Goal: Task Accomplishment & Management: Manage account settings

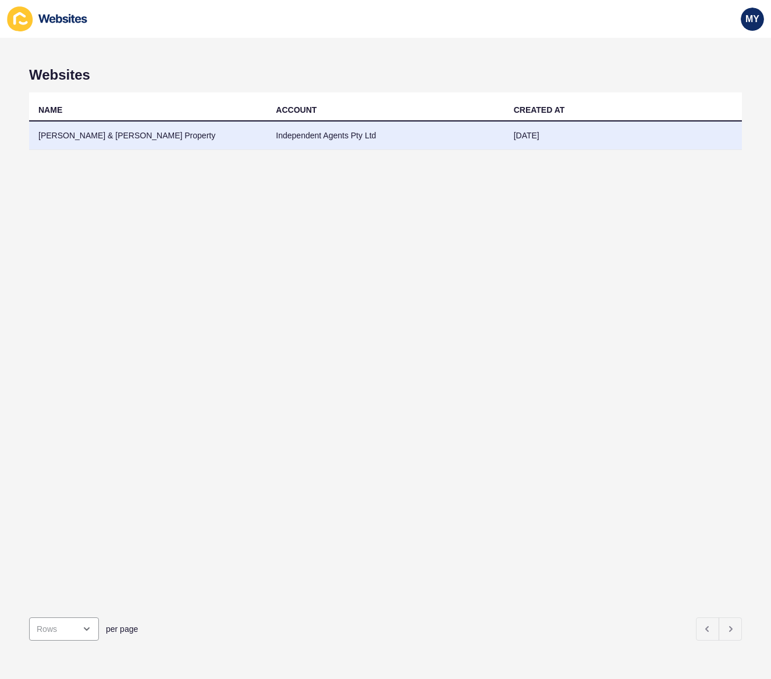
click at [300, 139] on td "Independent Agents Pty Ltd" at bounding box center [384, 136] width 237 height 29
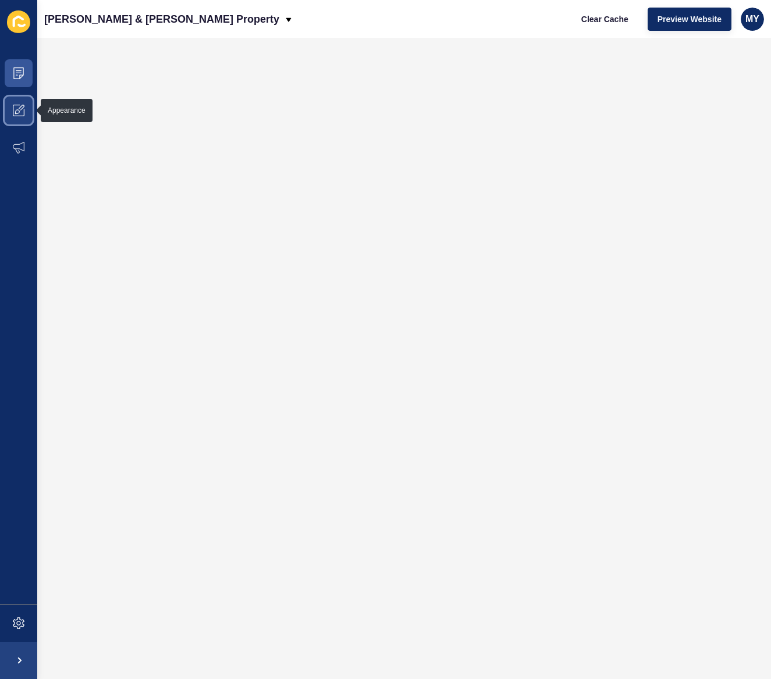
click at [20, 112] on icon at bounding box center [19, 111] width 12 height 12
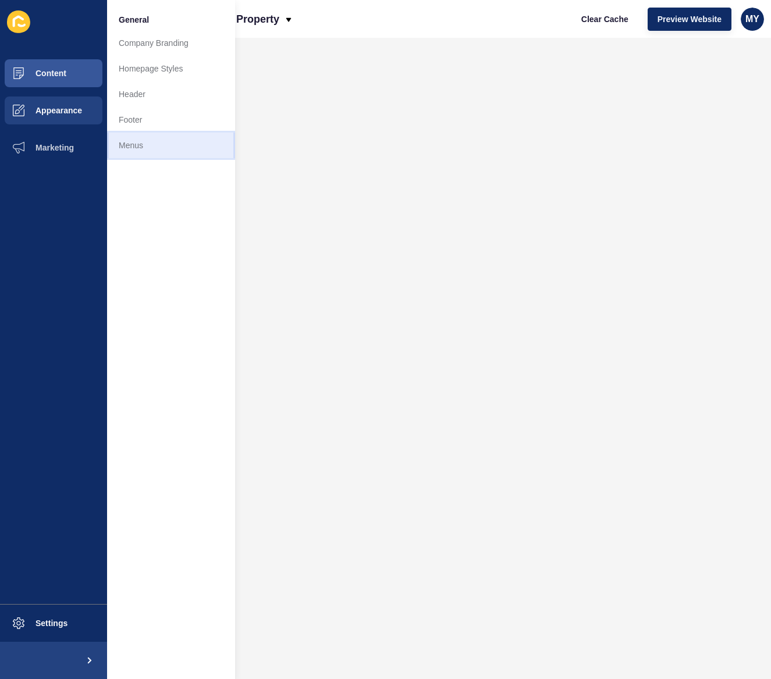
click at [136, 147] on link "Menus" at bounding box center [171, 146] width 128 height 26
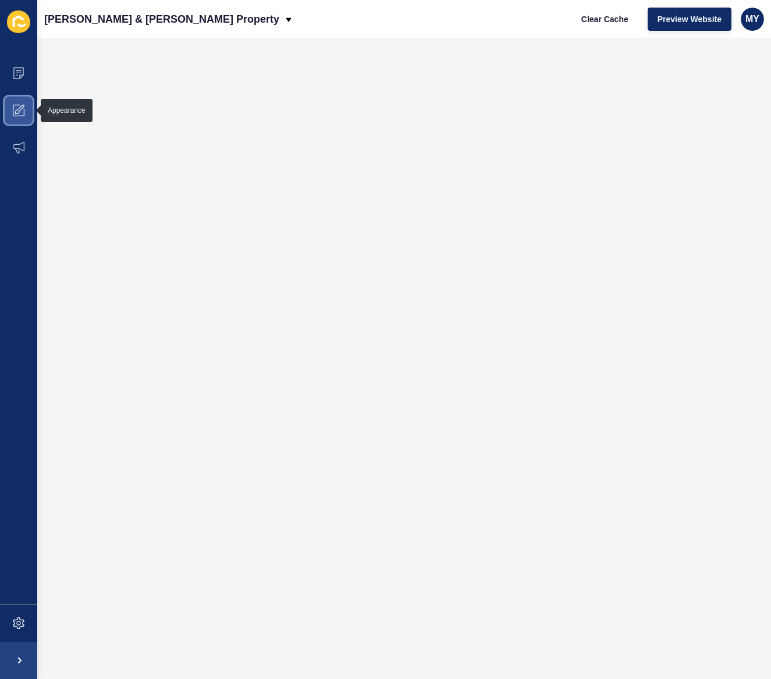
click at [23, 111] on icon at bounding box center [19, 111] width 12 height 12
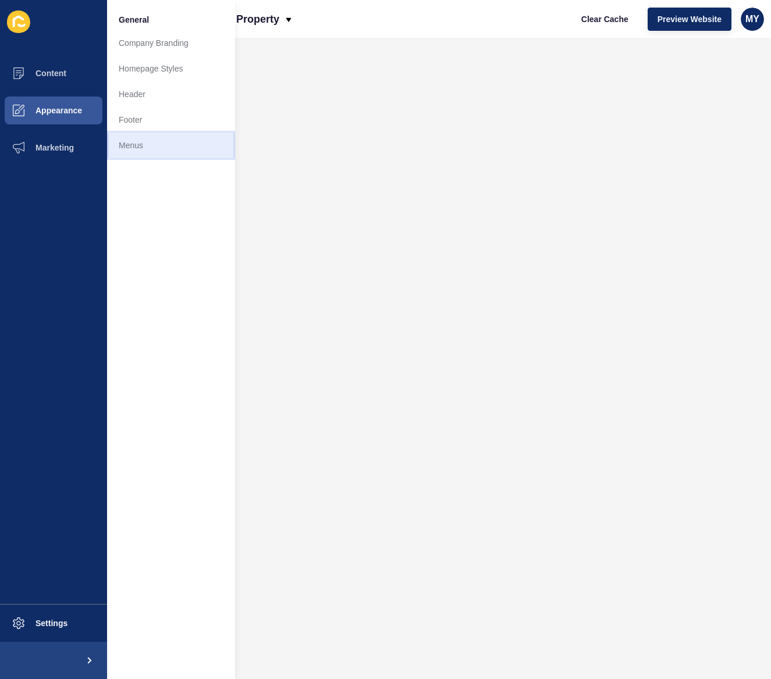
click at [131, 144] on link "Menus" at bounding box center [171, 146] width 128 height 26
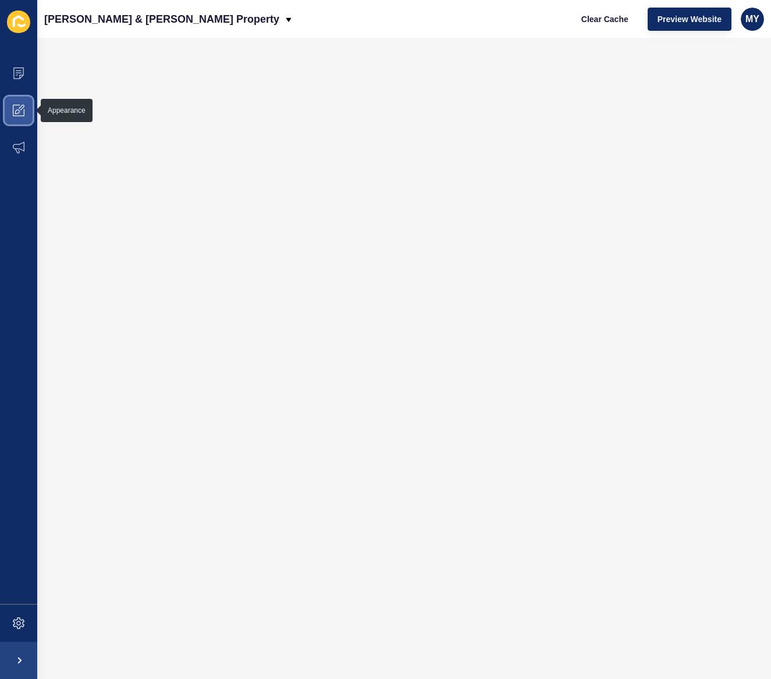
click at [19, 112] on icon at bounding box center [17, 111] width 5 height 5
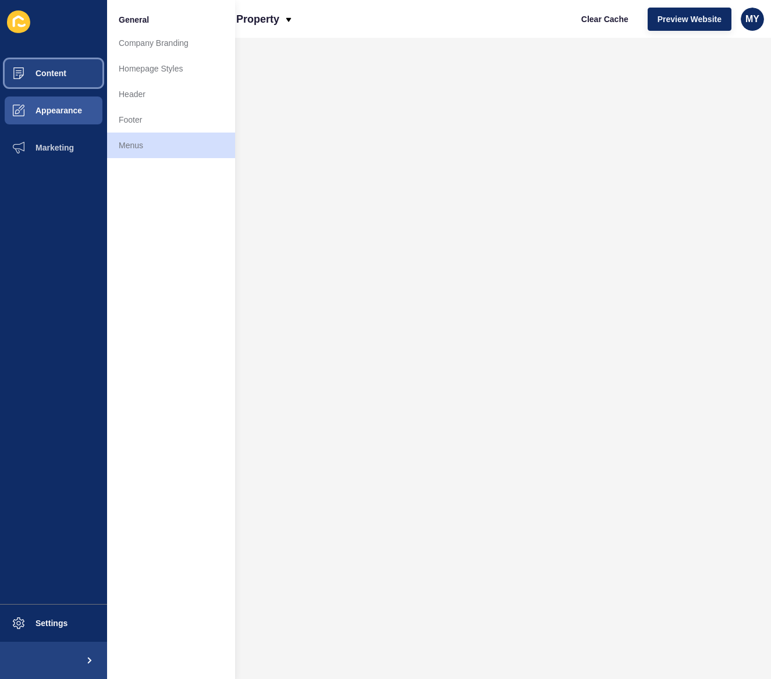
click at [62, 70] on span "Content" at bounding box center [32, 73] width 68 height 9
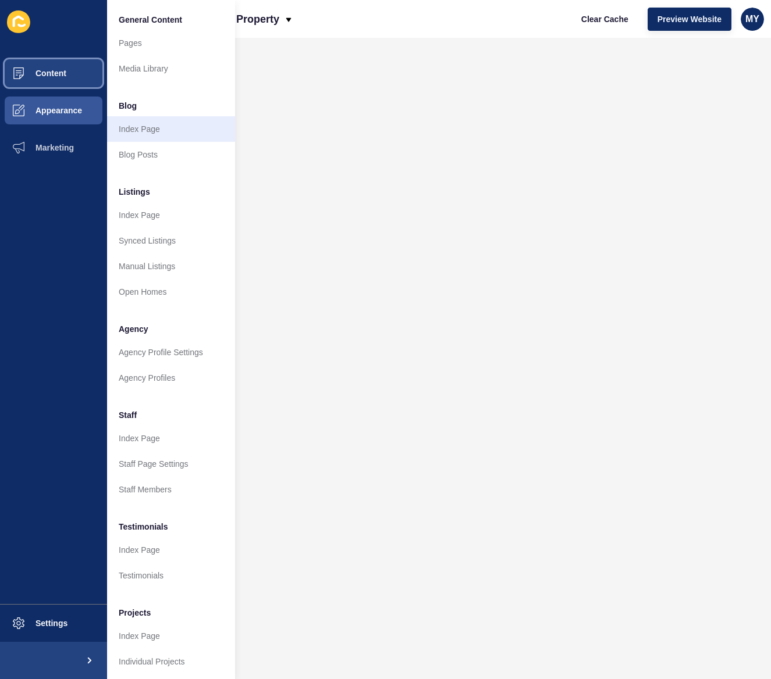
scroll to position [2, 0]
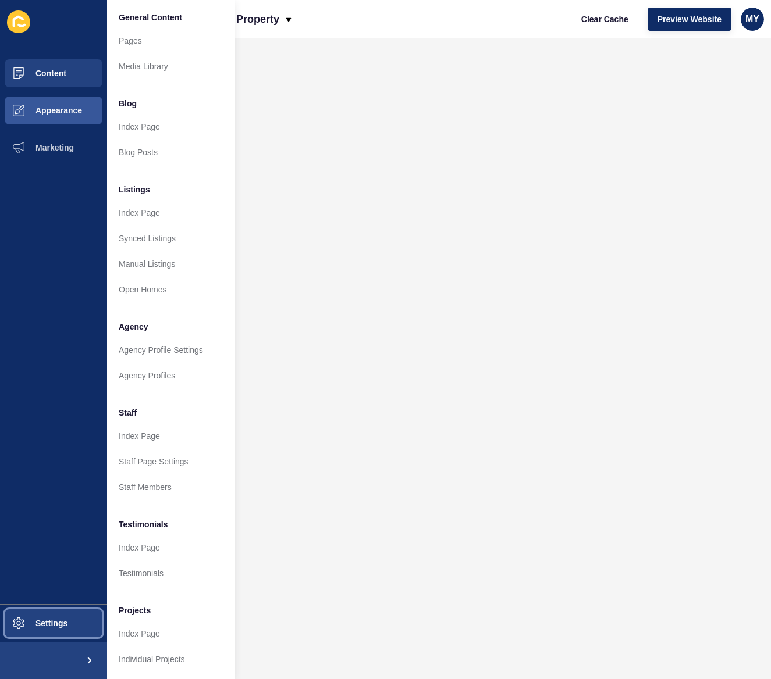
click at [55, 621] on span "Settings" at bounding box center [32, 623] width 69 height 9
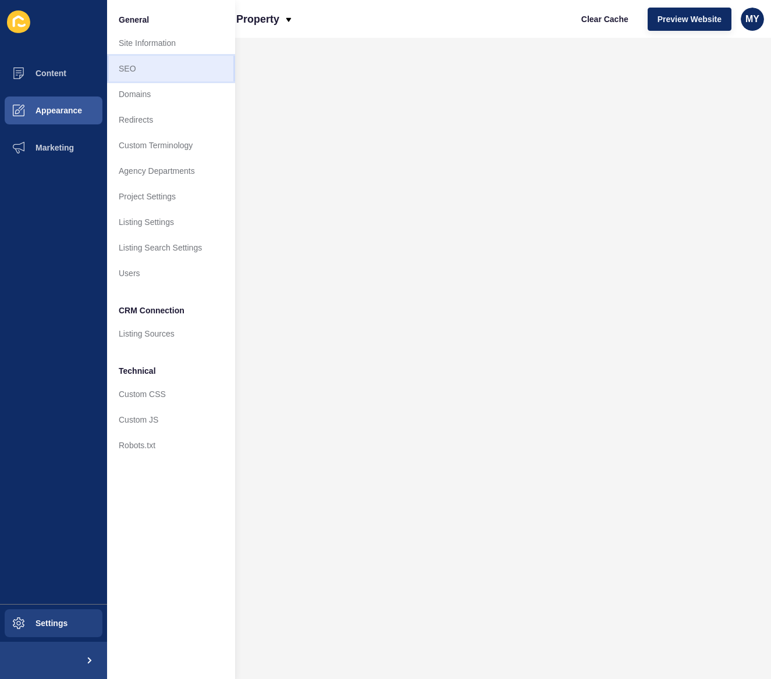
click at [133, 69] on link "SEO" at bounding box center [171, 69] width 128 height 26
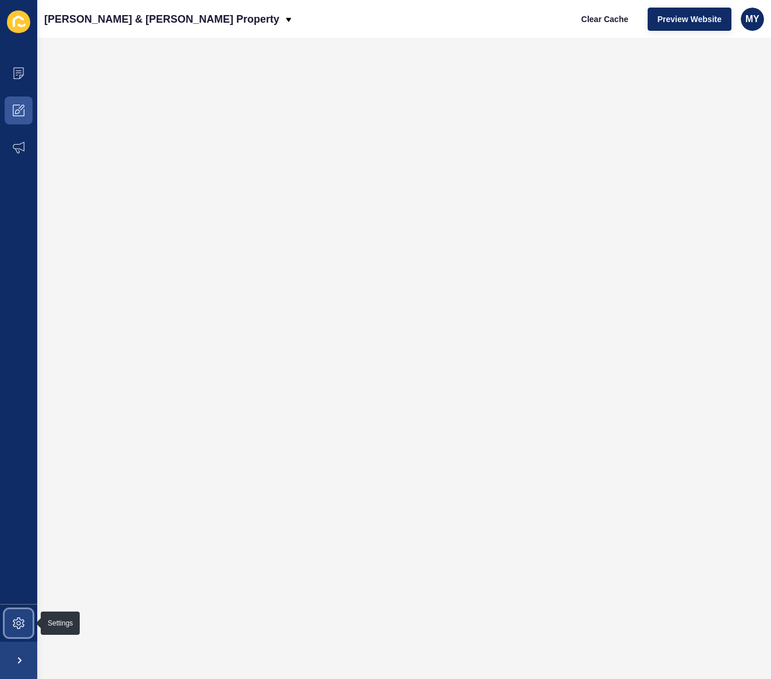
click at [20, 622] on icon at bounding box center [19, 624] width 12 height 12
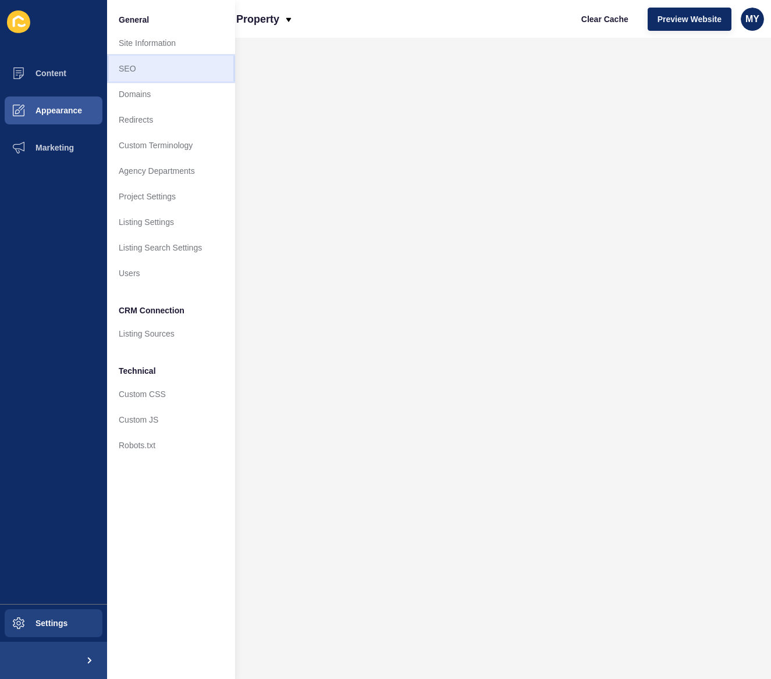
click at [136, 69] on link "SEO" at bounding box center [171, 69] width 128 height 26
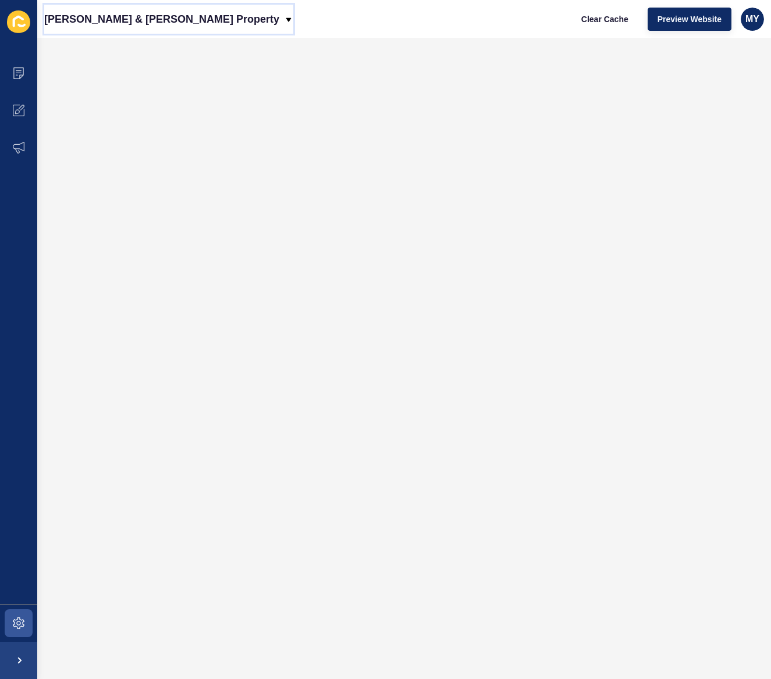
click at [284, 23] on icon at bounding box center [288, 19] width 9 height 9
click at [15, 626] on icon at bounding box center [19, 624] width 12 height 12
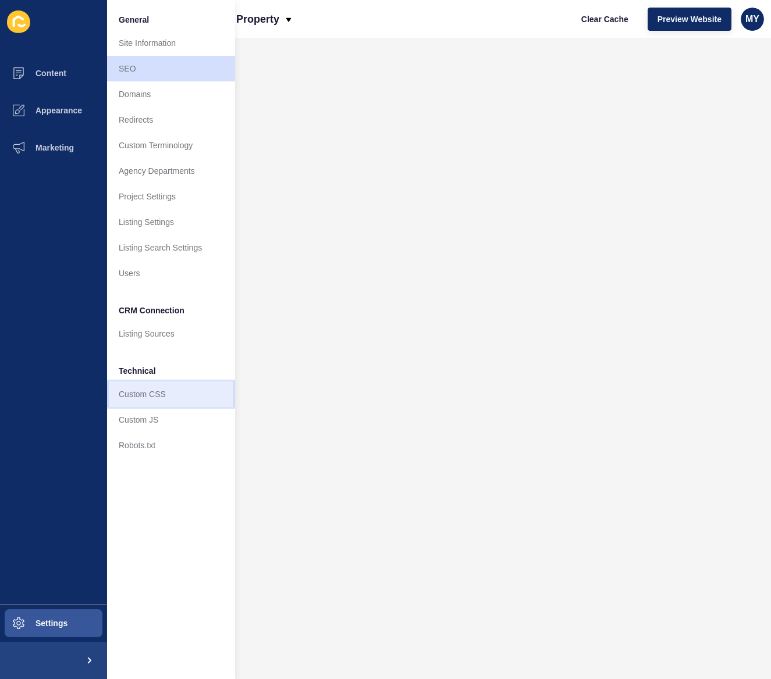
click at [152, 397] on link "Custom CSS" at bounding box center [171, 395] width 128 height 26
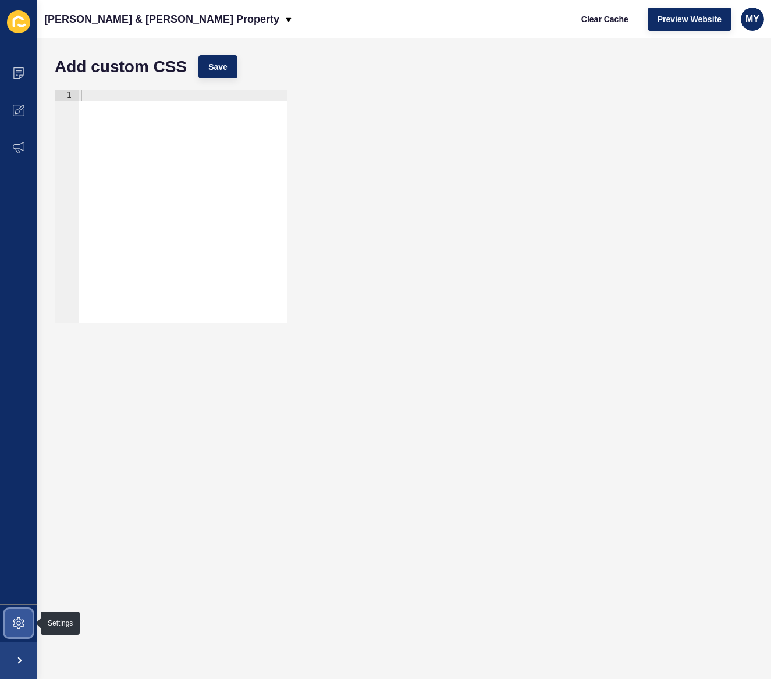
click at [18, 619] on icon at bounding box center [19, 624] width 12 height 12
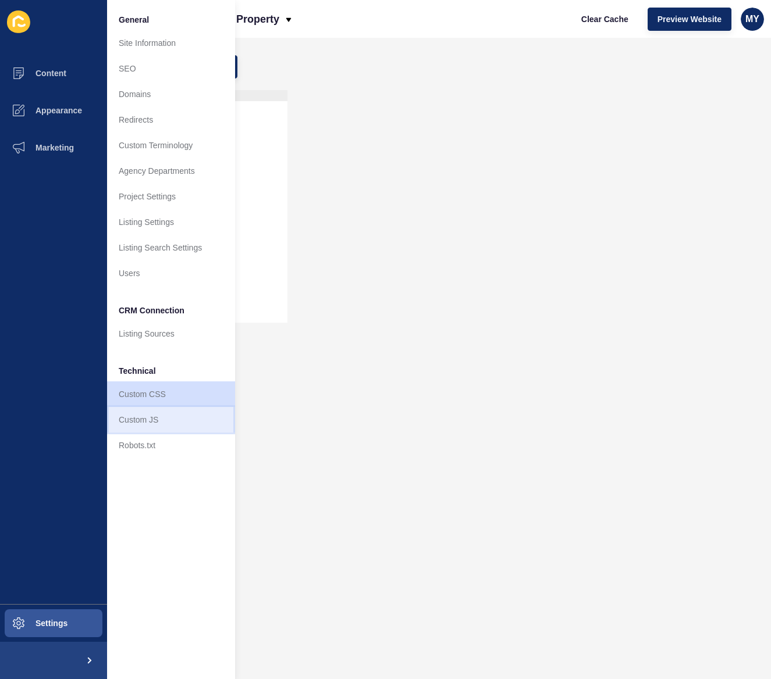
click at [141, 422] on link "Custom JS" at bounding box center [171, 420] width 128 height 26
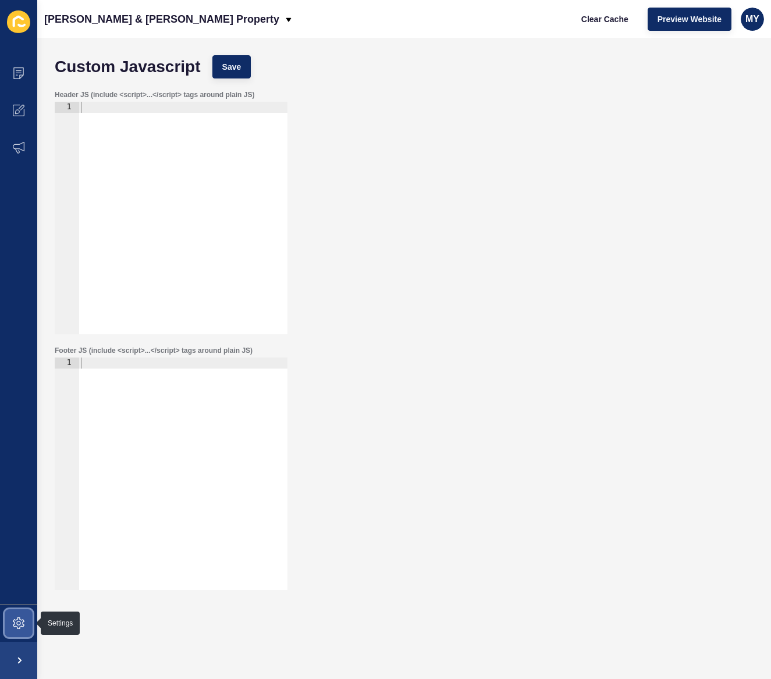
click at [17, 618] on icon at bounding box center [19, 624] width 12 height 12
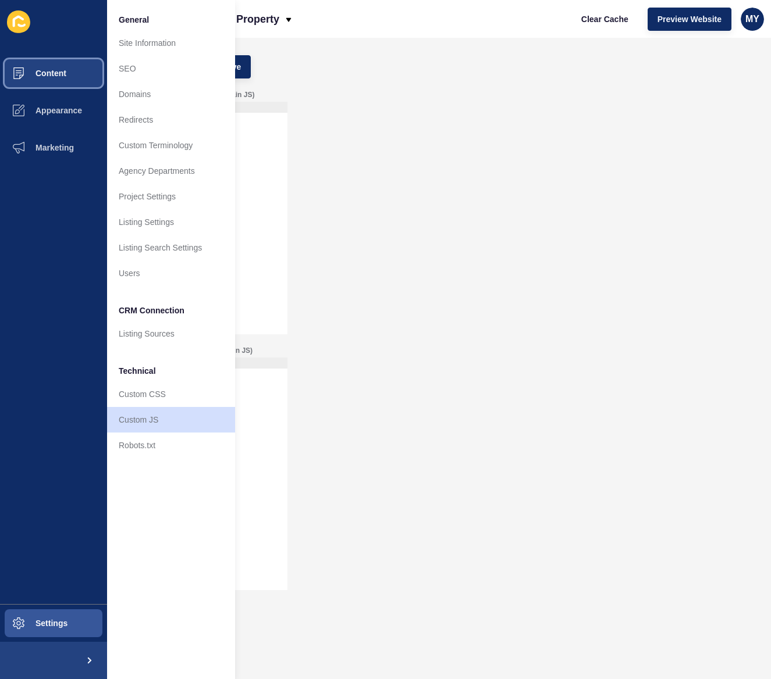
click at [56, 72] on span "Content" at bounding box center [32, 73] width 68 height 9
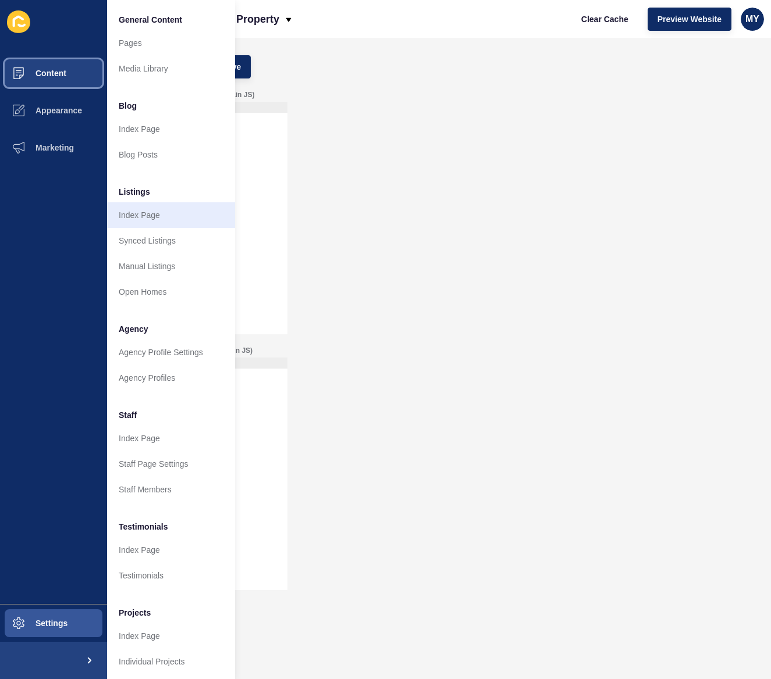
scroll to position [2, 0]
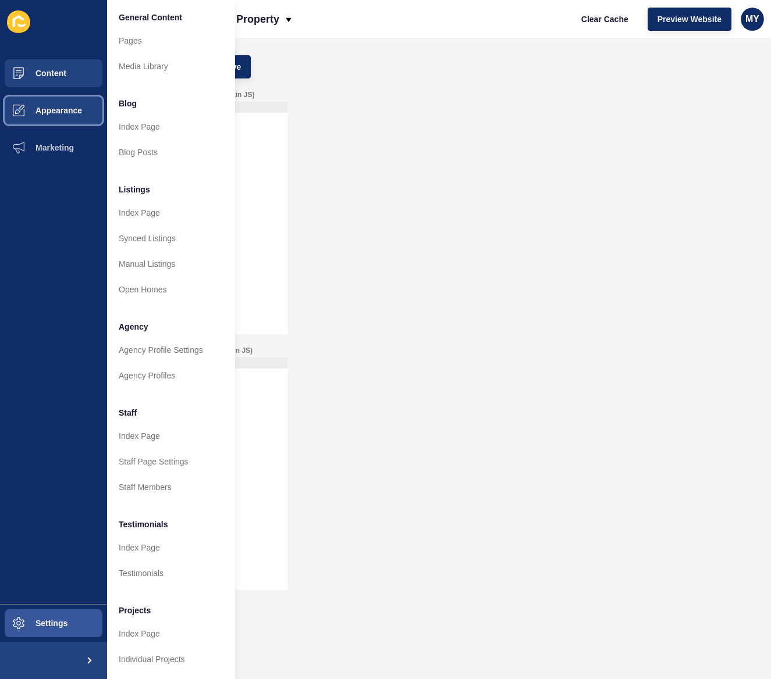
click at [51, 114] on span "Appearance" at bounding box center [40, 110] width 84 height 9
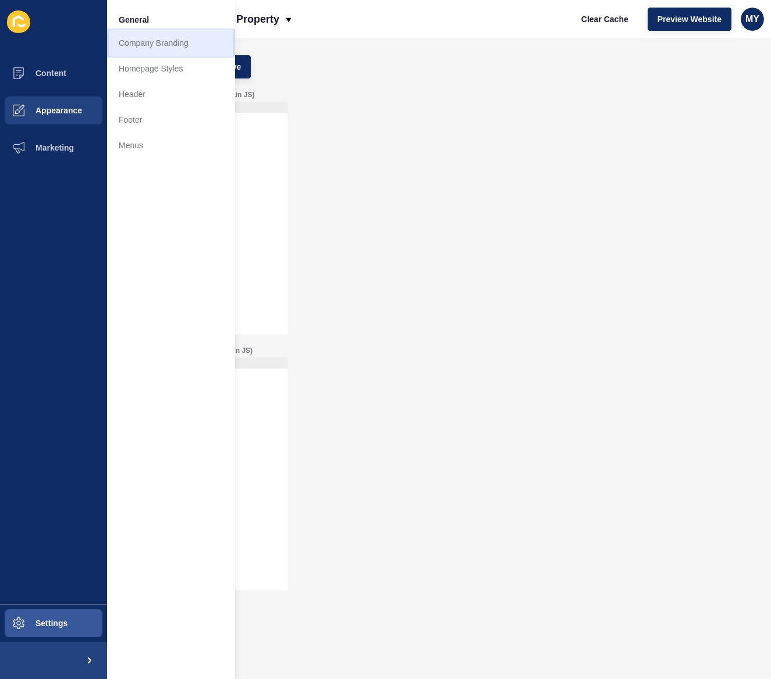
click at [154, 48] on link "Company Branding" at bounding box center [171, 43] width 128 height 26
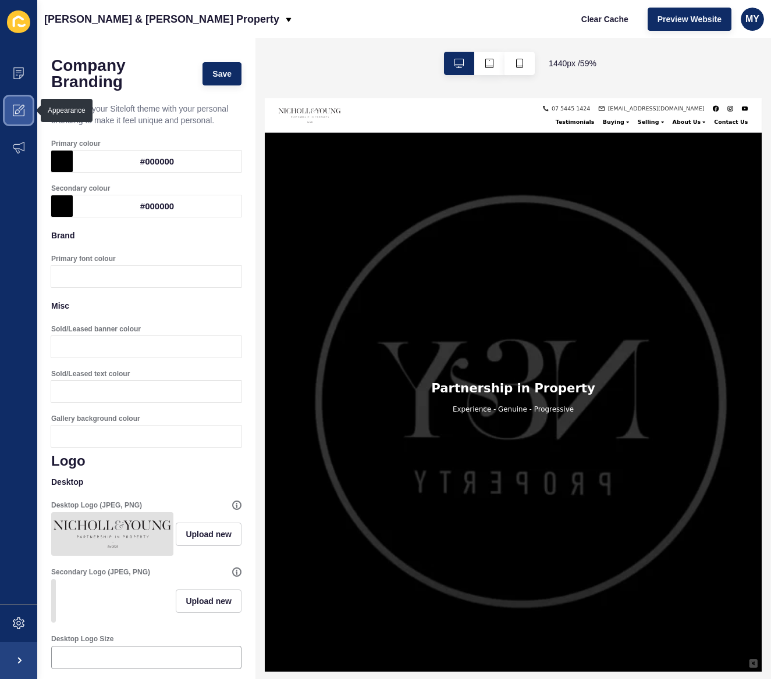
click at [22, 110] on icon at bounding box center [19, 111] width 12 height 12
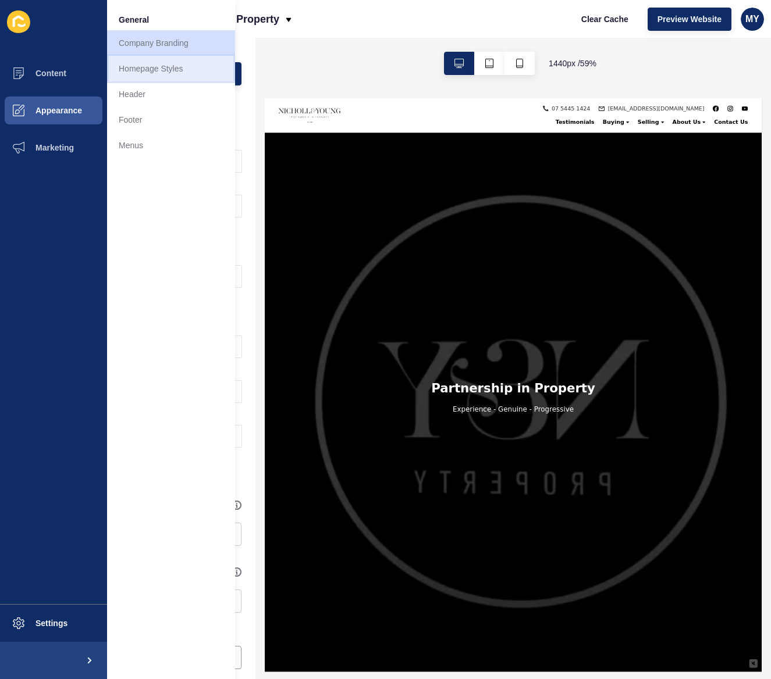
click at [158, 67] on link "Homepage Styles" at bounding box center [171, 69] width 128 height 26
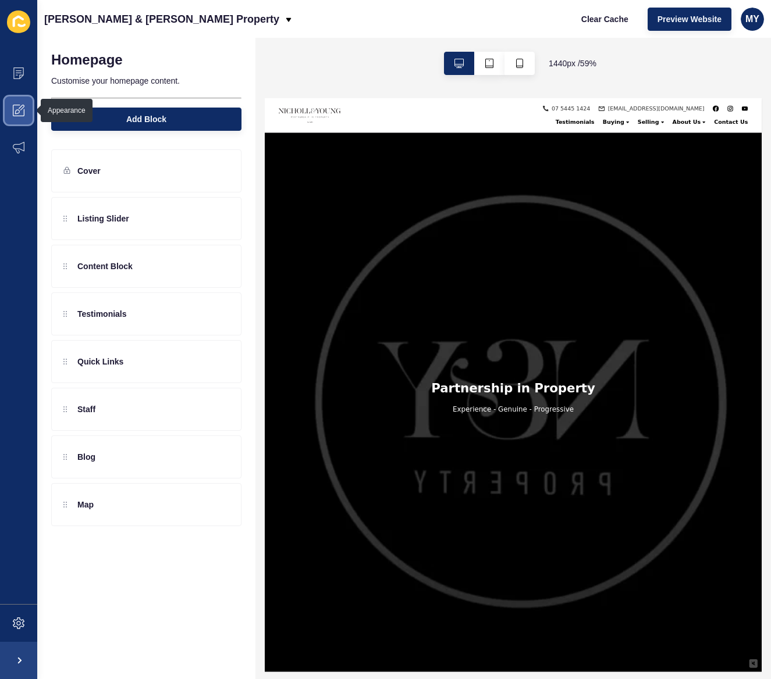
click at [16, 116] on span at bounding box center [18, 110] width 37 height 37
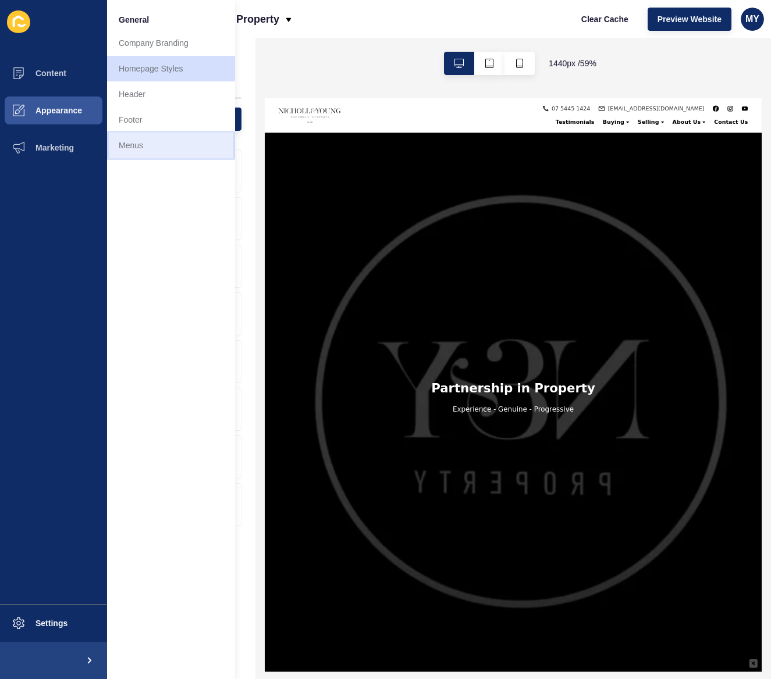
click at [142, 144] on link "Menus" at bounding box center [171, 146] width 128 height 26
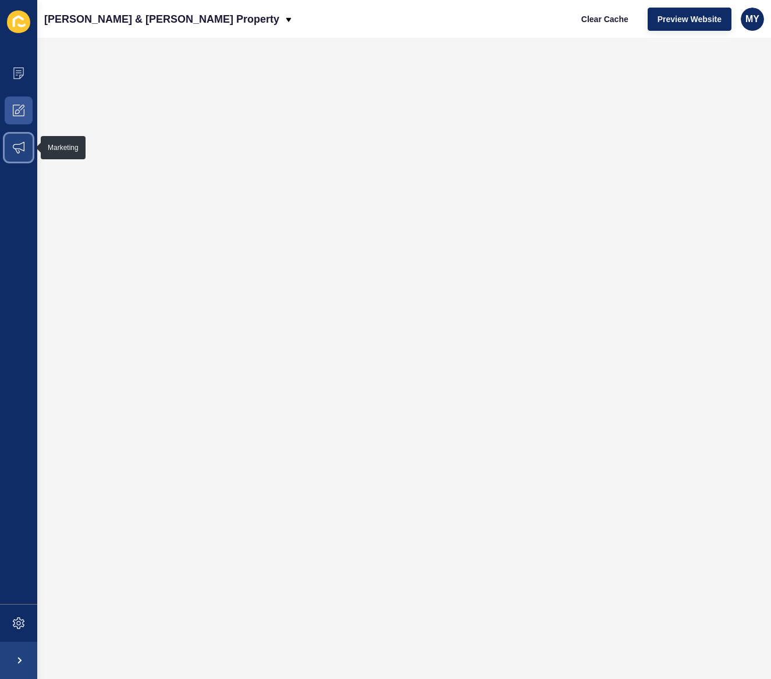
click at [17, 148] on icon at bounding box center [19, 148] width 12 height 12
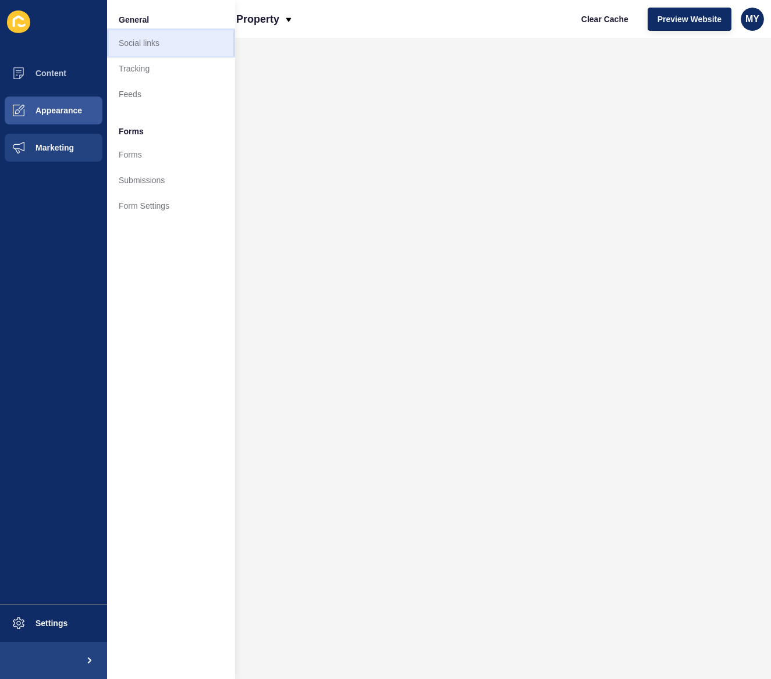
click at [140, 45] on link "Social links" at bounding box center [171, 43] width 128 height 26
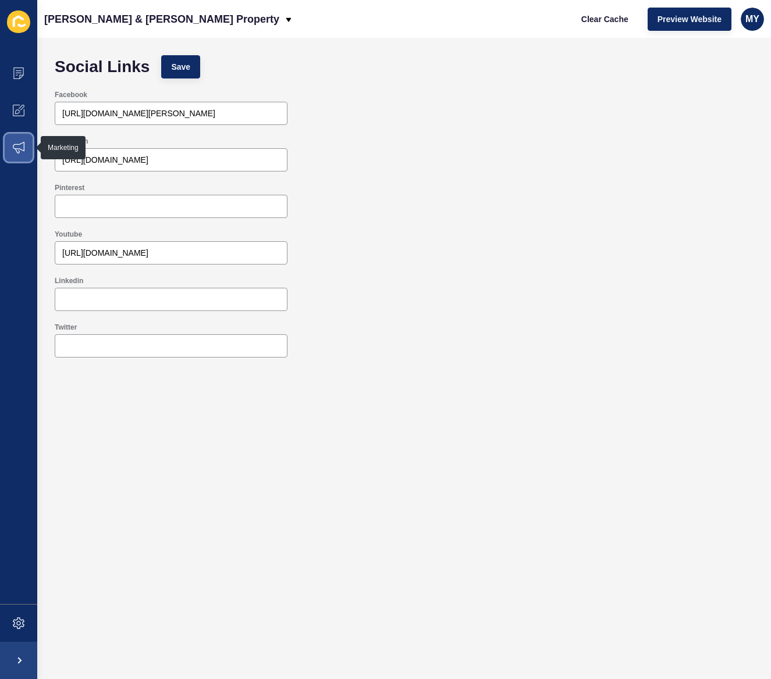
click at [22, 148] on icon at bounding box center [19, 148] width 12 height 12
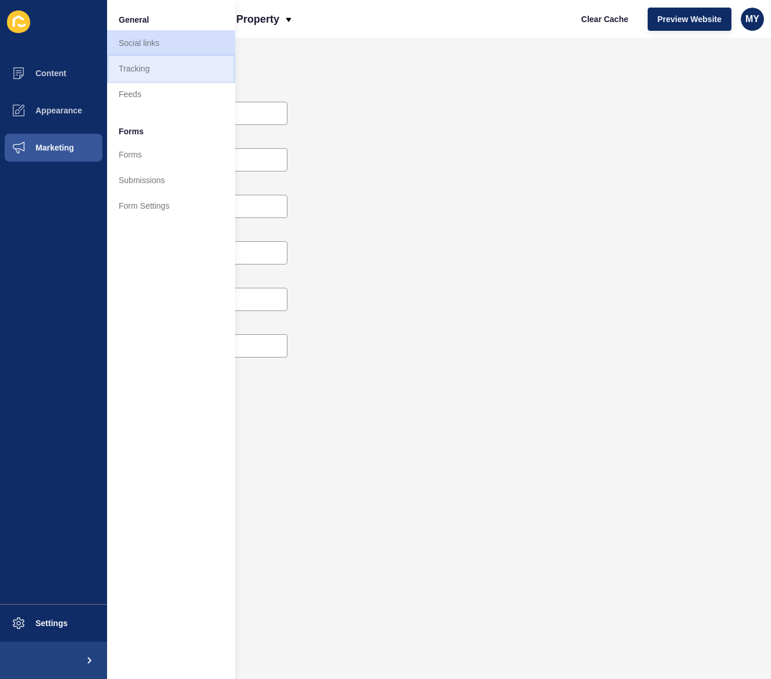
click at [143, 68] on link "Tracking" at bounding box center [171, 69] width 128 height 26
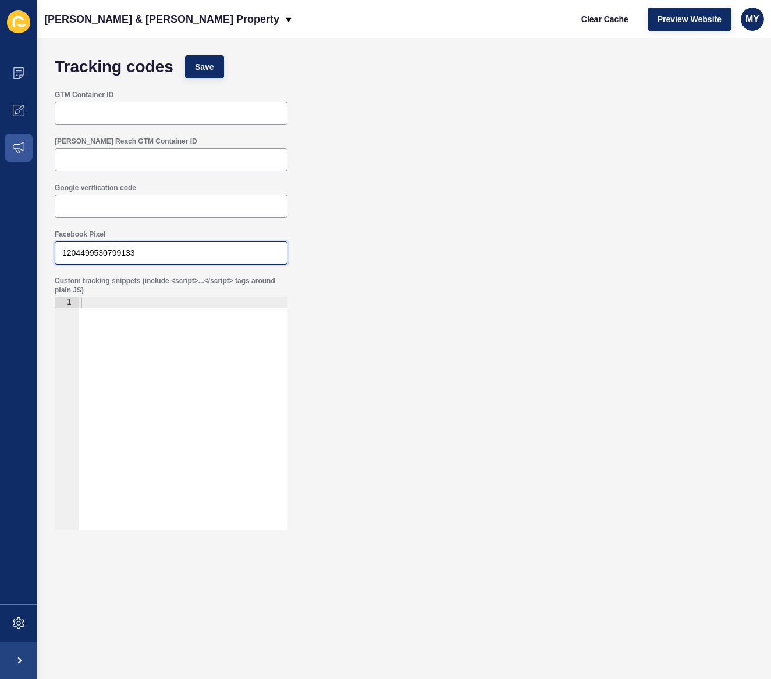
click at [170, 255] on input "1204499530799133" at bounding box center [171, 253] width 218 height 12
paste input "1137489711160186"
type input "1204499530799133, 1137489711160186"
click at [475, 361] on div "Custom tracking snippets (include <script>...</script> tags around plain JS) 1 …" at bounding box center [404, 402] width 710 height 265
click at [22, 151] on icon at bounding box center [19, 148] width 12 height 12
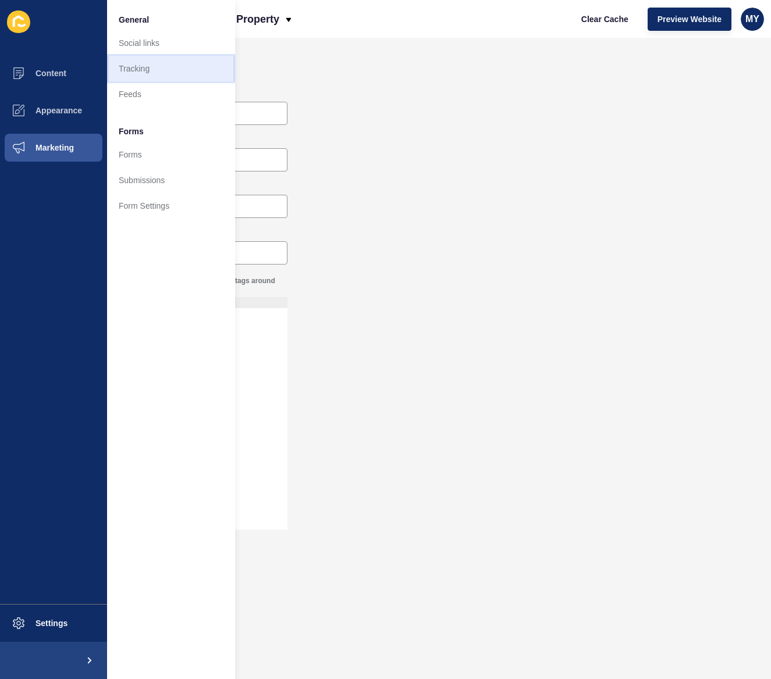
click at [146, 66] on link "Tracking" at bounding box center [171, 69] width 128 height 26
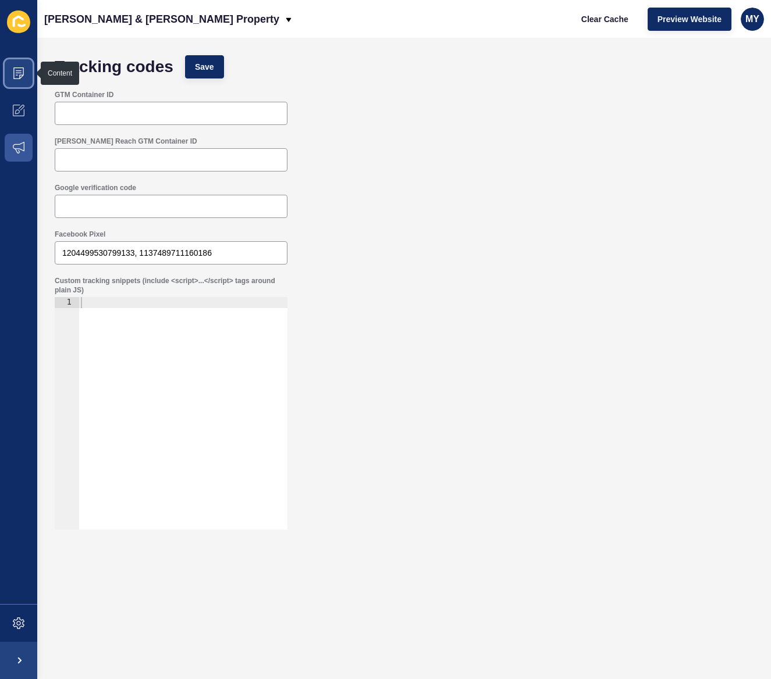
click at [21, 67] on icon at bounding box center [18, 73] width 10 height 12
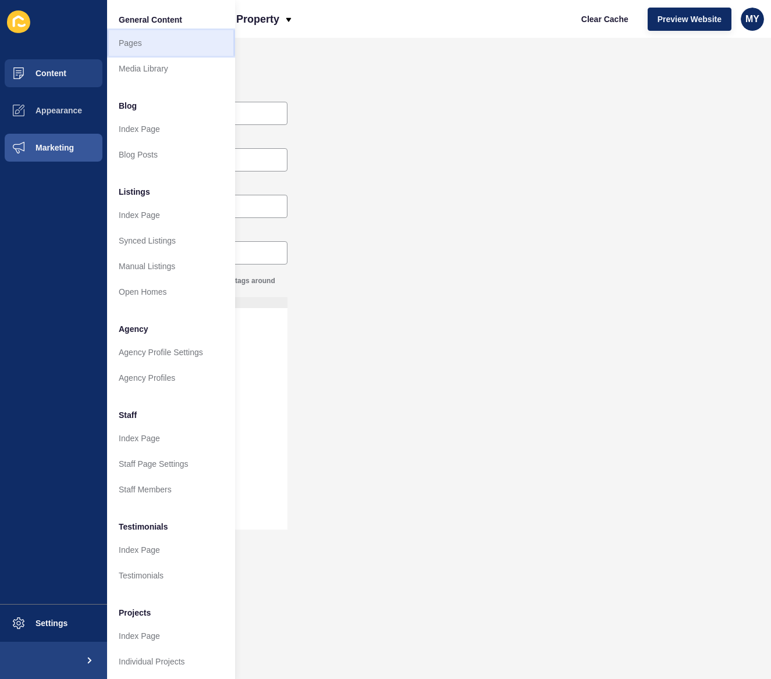
click at [143, 47] on link "Pages" at bounding box center [171, 43] width 128 height 26
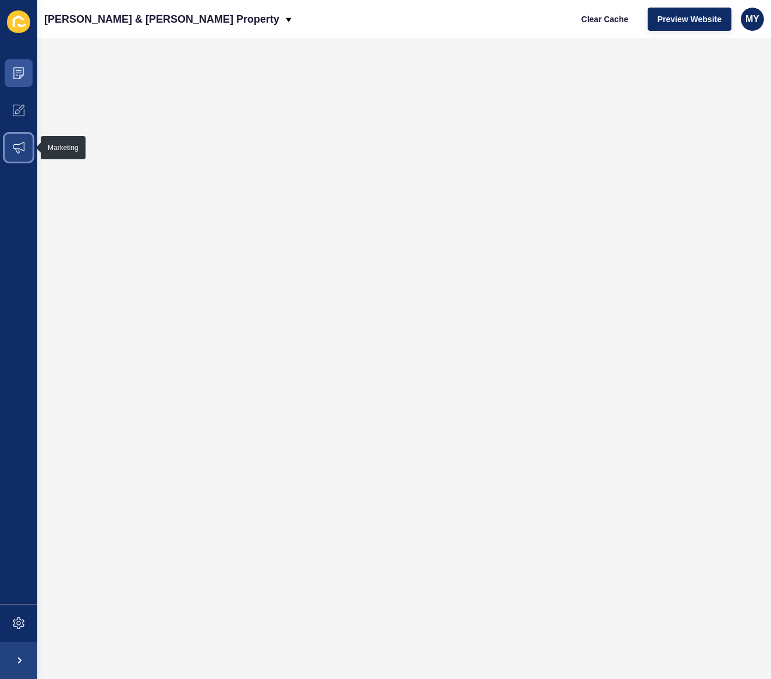
click at [13, 148] on icon at bounding box center [19, 148] width 12 height 12
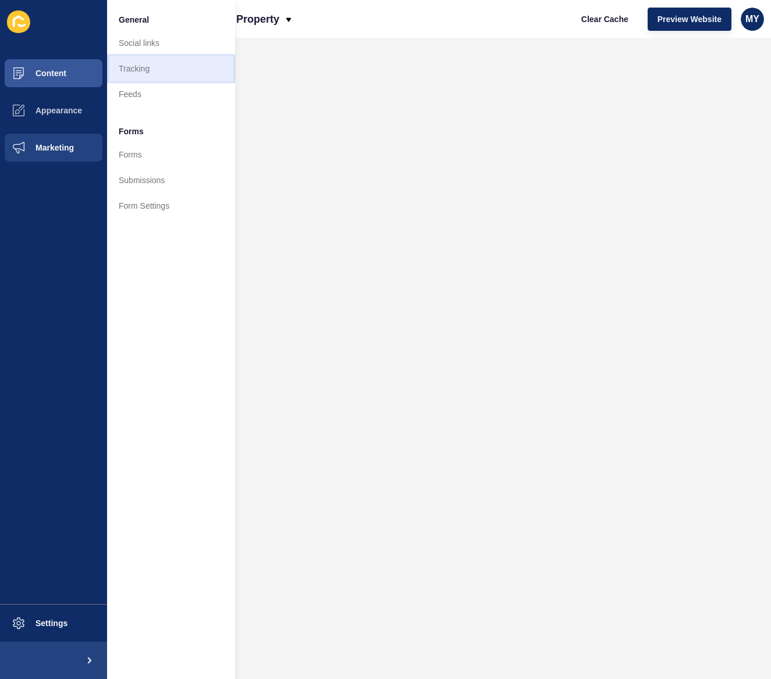
click at [148, 72] on link "Tracking" at bounding box center [171, 69] width 128 height 26
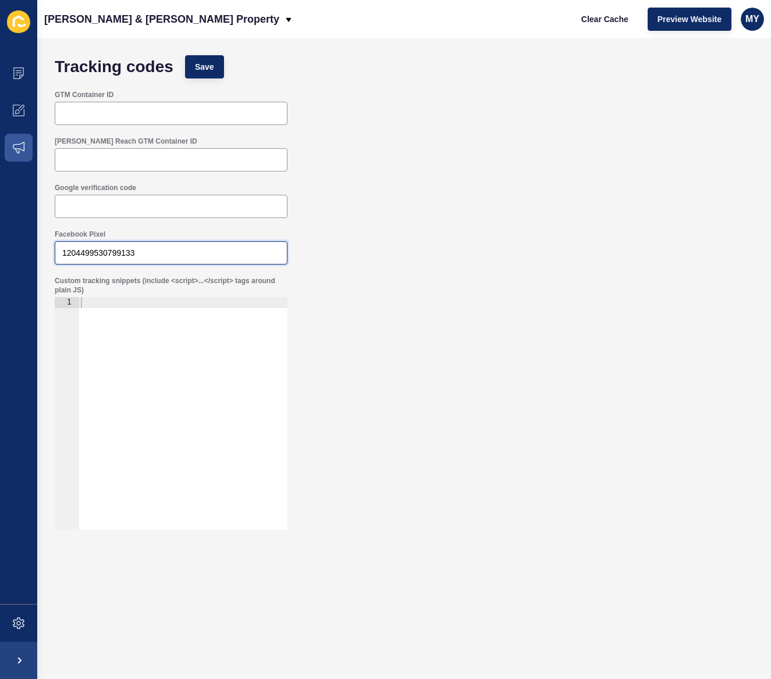
click at [162, 252] on input "1204499530799133" at bounding box center [171, 253] width 218 height 12
paste input "1137489711160186"
type input "1204499530799133, 1137489711160186"
drag, startPoint x: 211, startPoint y: 65, endPoint x: 257, endPoint y: 108, distance: 63.0
click at [211, 67] on span "Save" at bounding box center [204, 67] width 19 height 12
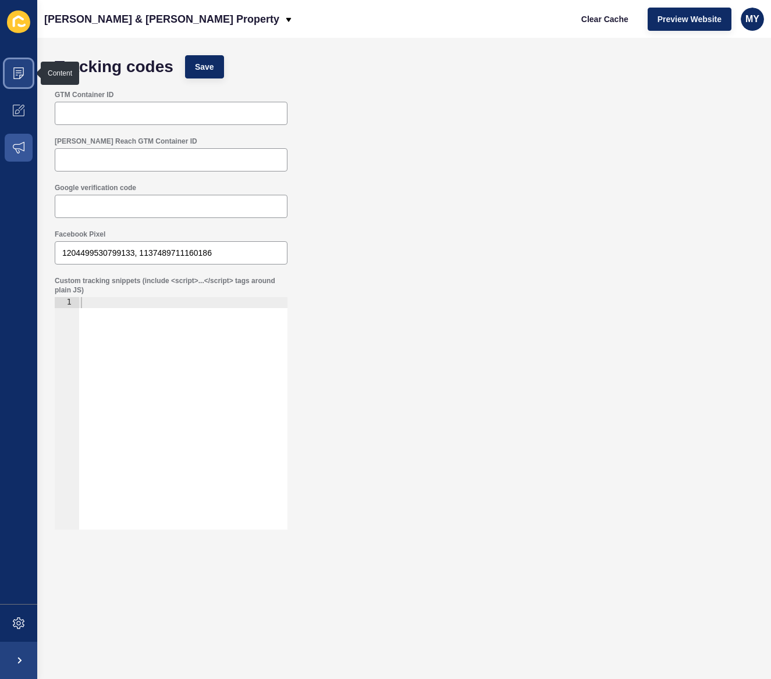
click at [18, 72] on icon at bounding box center [19, 73] width 12 height 12
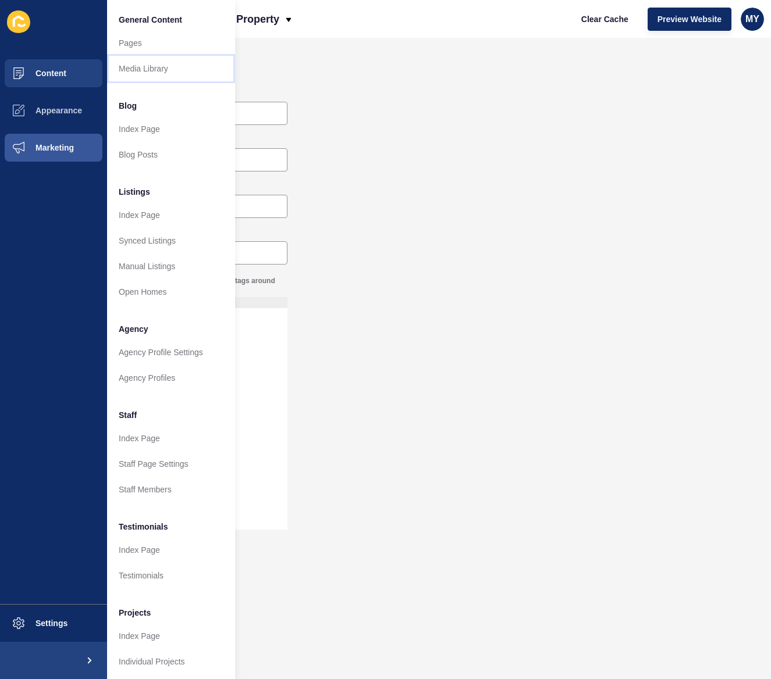
click at [129, 70] on link "Media Library" at bounding box center [171, 69] width 128 height 26
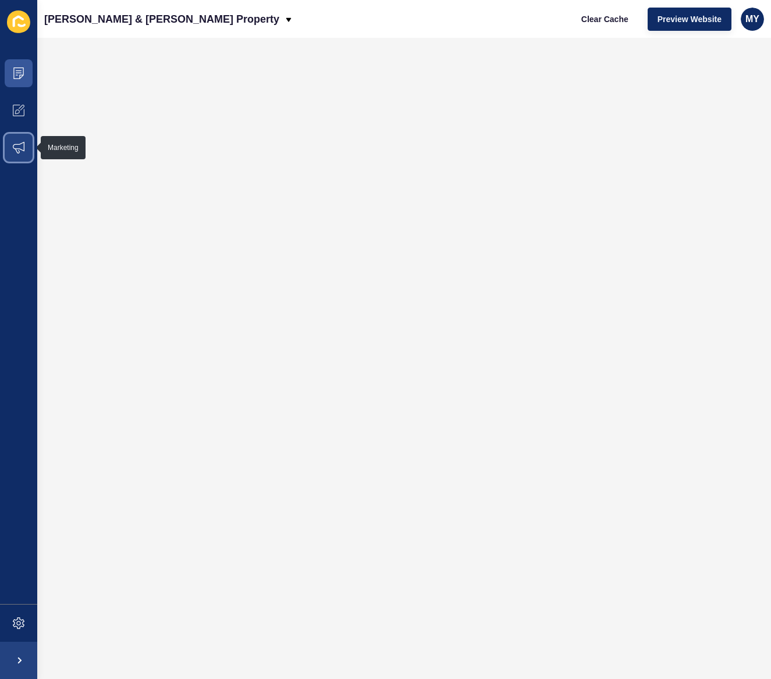
click at [18, 149] on icon at bounding box center [19, 148] width 12 height 12
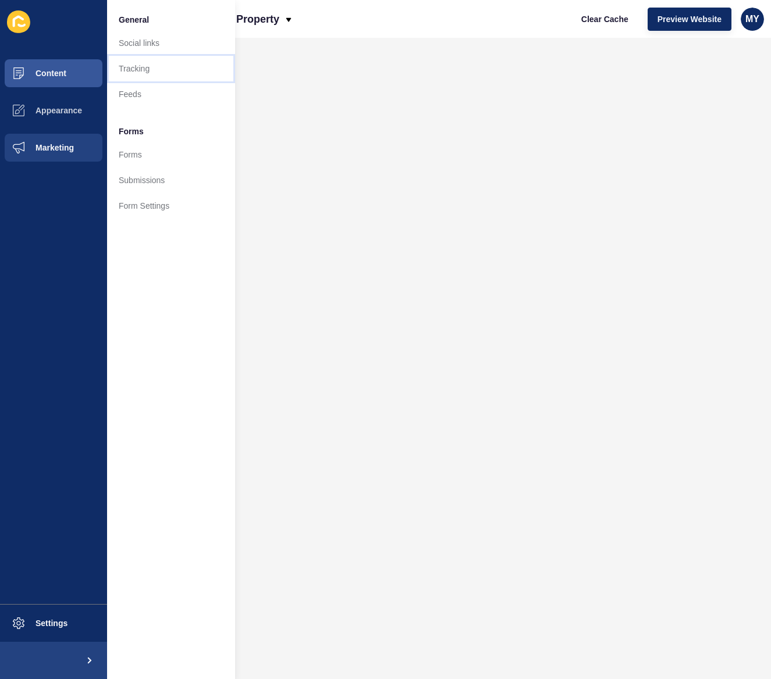
click at [148, 67] on link "Tracking" at bounding box center [171, 69] width 128 height 26
